Goal: Check status: Check status

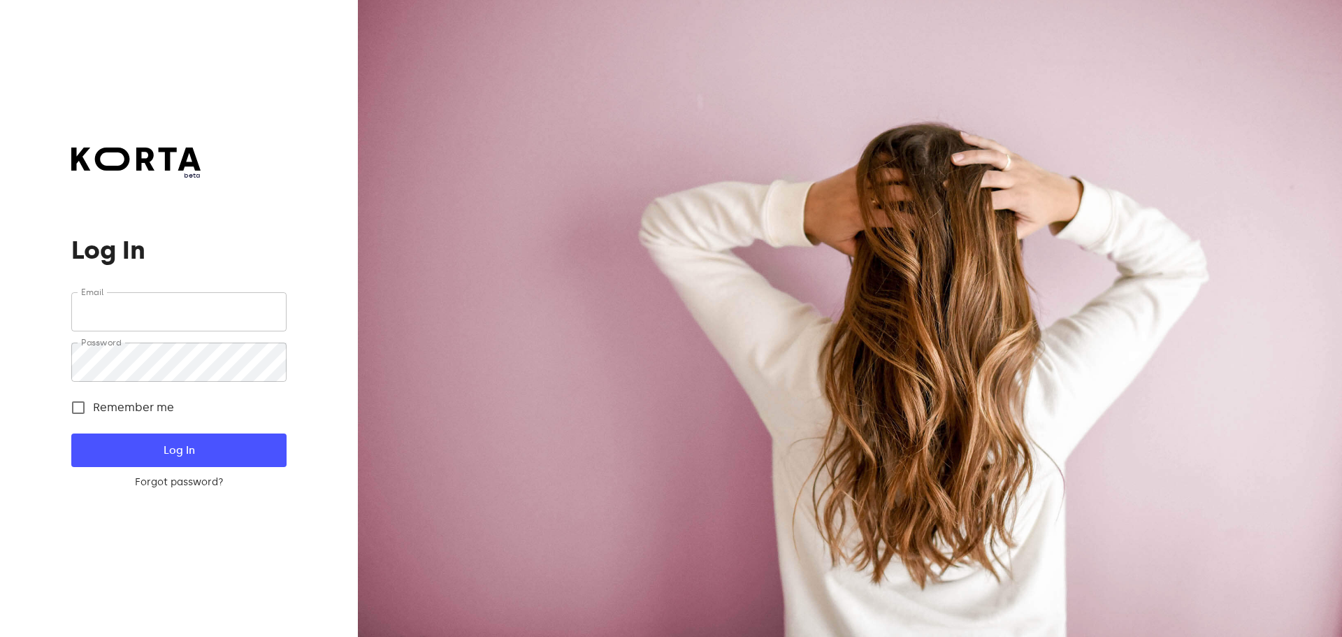
type input "[EMAIL_ADDRESS][DOMAIN_NAME]"
click at [134, 412] on span "Remember me" at bounding box center [133, 407] width 81 height 17
click at [93, 412] on input "Remember me" at bounding box center [78, 407] width 29 height 29
checkbox input "true"
click at [180, 448] on span "Log In" at bounding box center [179, 450] width 170 height 18
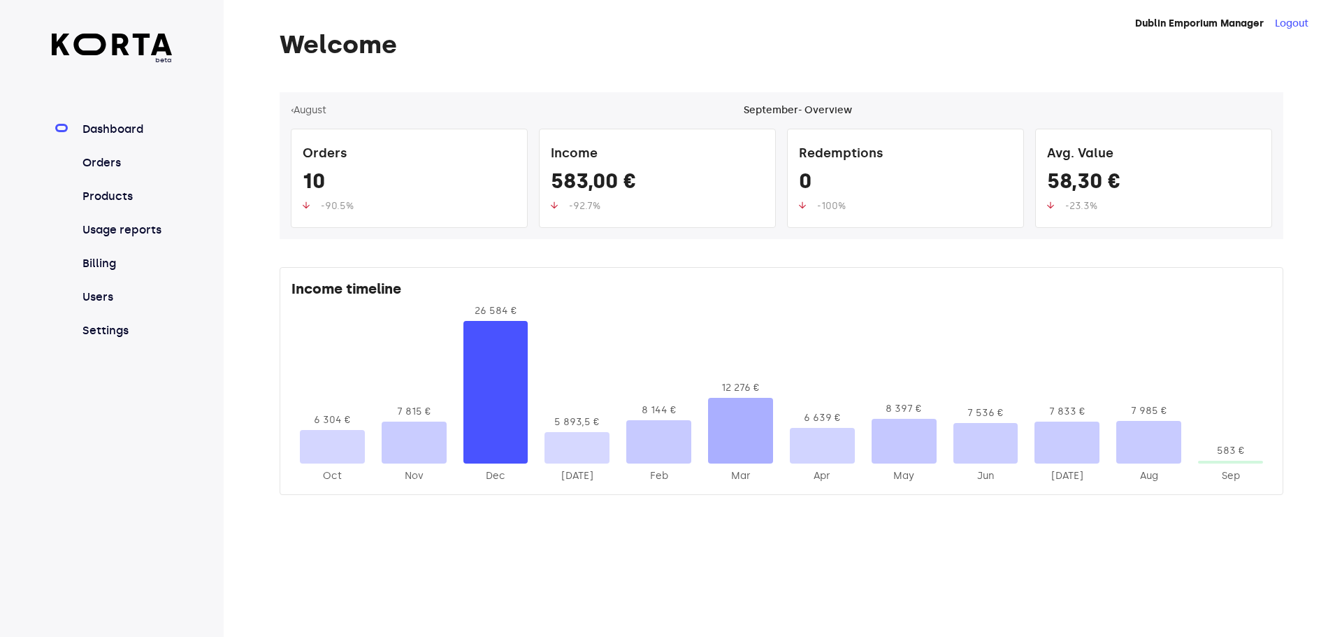
click at [101, 151] on nav "Dashboard Orders Products Usage reports Billing Users Settings" at bounding box center [112, 230] width 121 height 218
click at [106, 161] on link "Orders" at bounding box center [126, 162] width 93 height 17
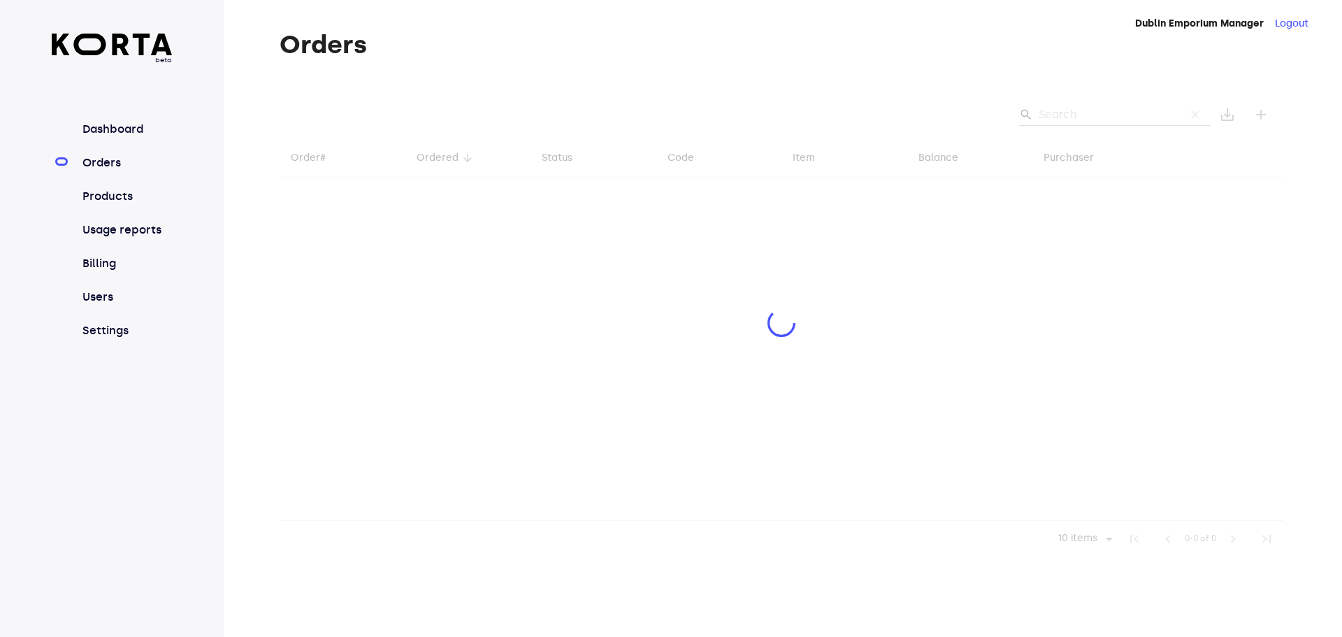
click at [1072, 111] on div at bounding box center [782, 324] width 1004 height 465
click at [1102, 120] on div at bounding box center [782, 324] width 1004 height 465
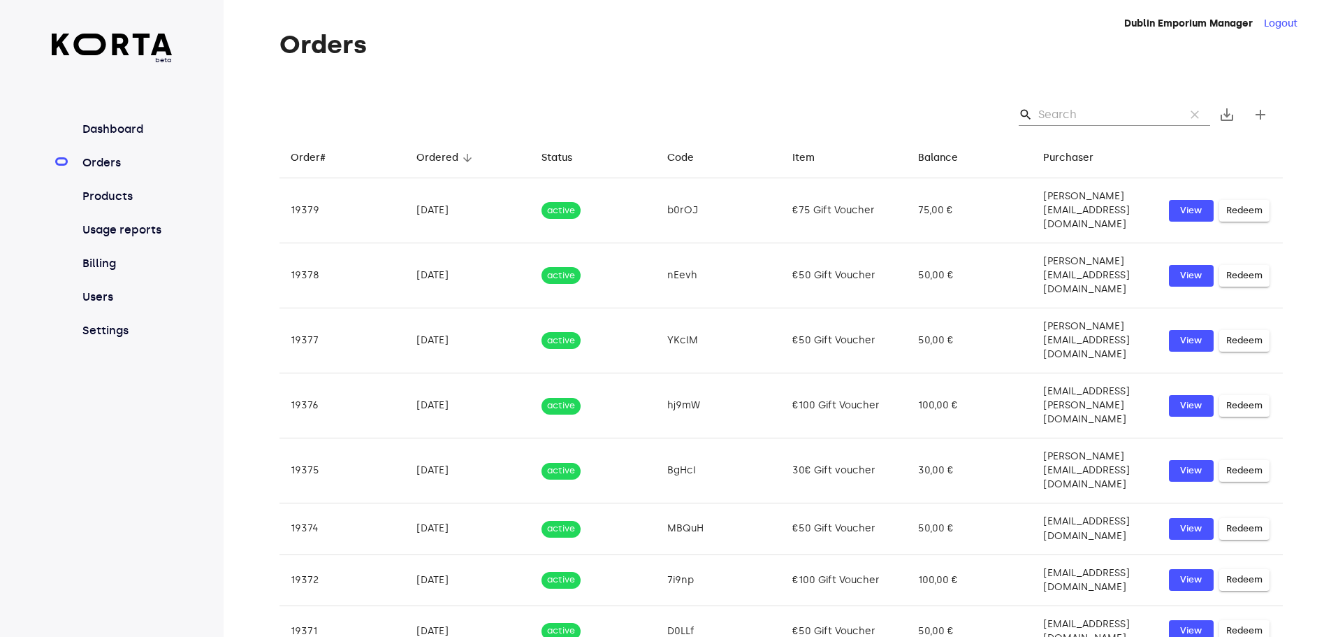
click at [1102, 121] on input "Search" at bounding box center [1107, 114] width 136 height 22
paste input "r finish"
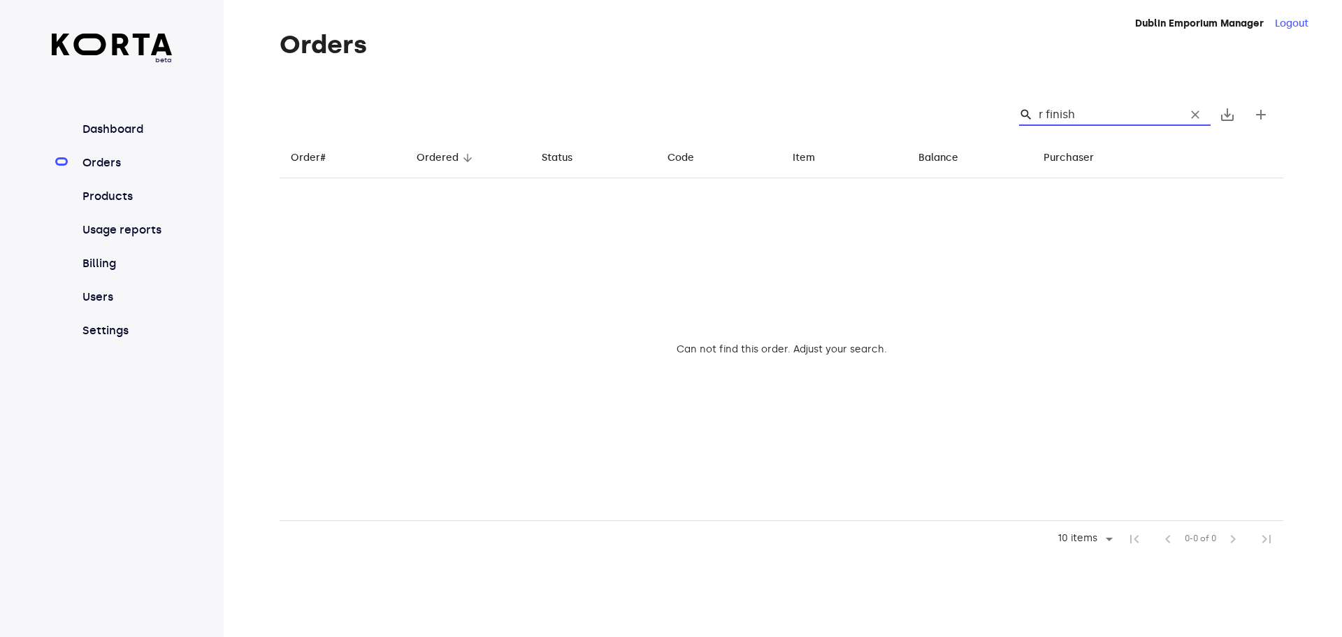
click at [1092, 120] on input "r finish" at bounding box center [1107, 114] width 136 height 22
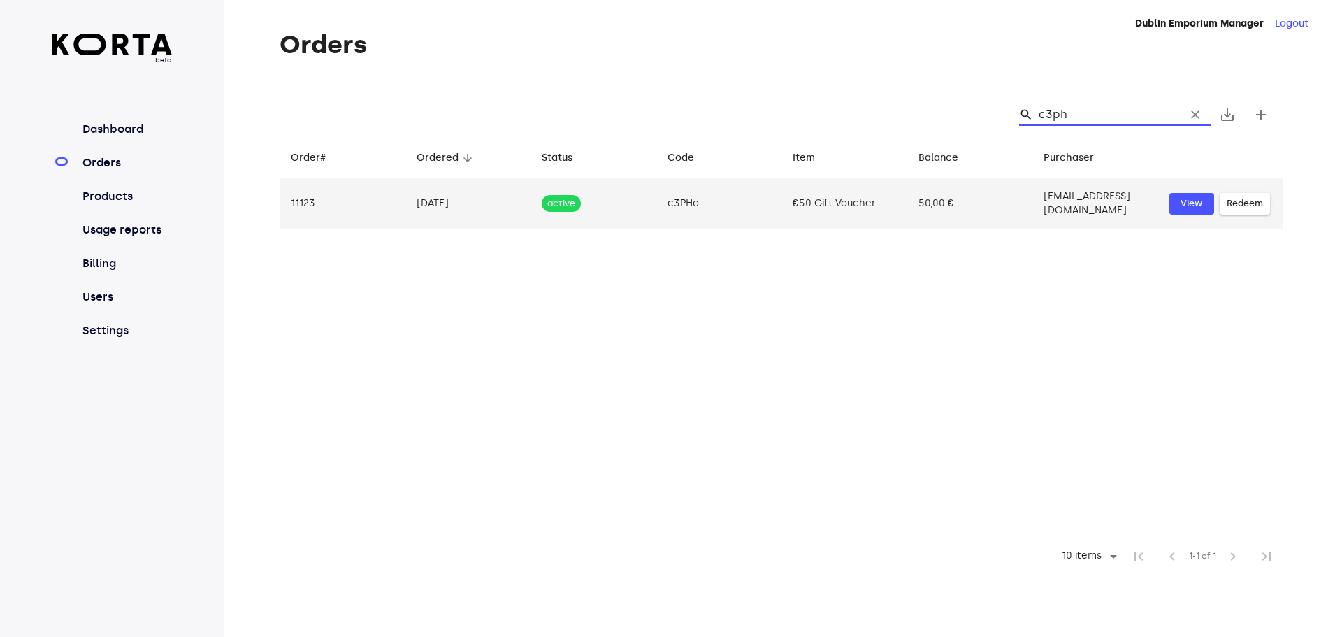
type input "c3ph"
